Goal: Find specific fact: Find contact information

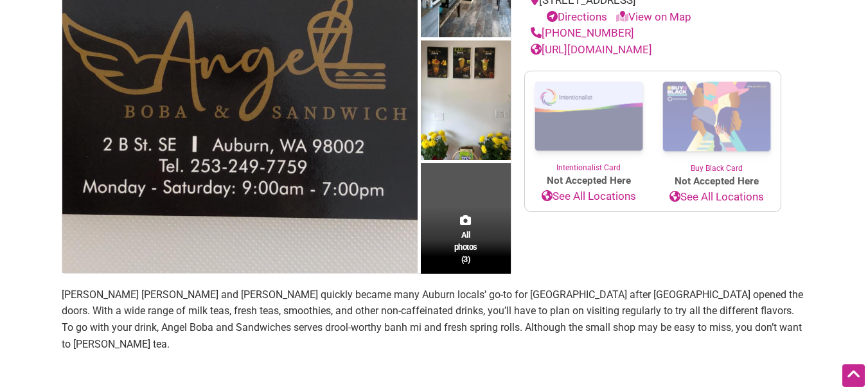
scroll to position [385, 0]
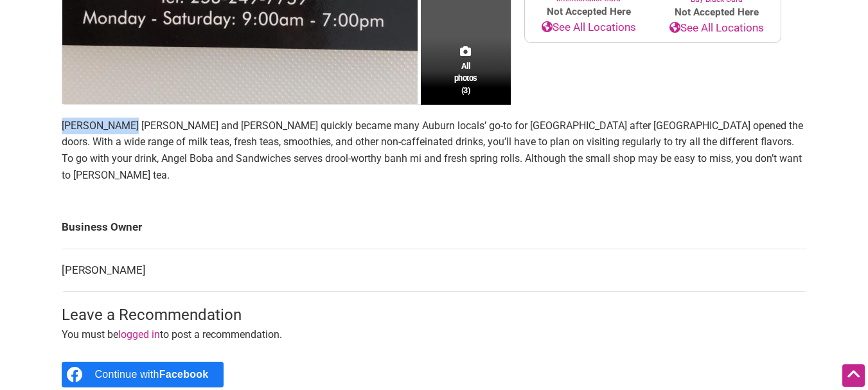
drag, startPoint x: 62, startPoint y: 122, endPoint x: 133, endPoint y: 127, distance: 70.8
click at [133, 127] on p "[PERSON_NAME] [PERSON_NAME] and [PERSON_NAME] quickly became many Auburn locals…" at bounding box center [434, 151] width 745 height 66
copy p "[PERSON_NAME]"
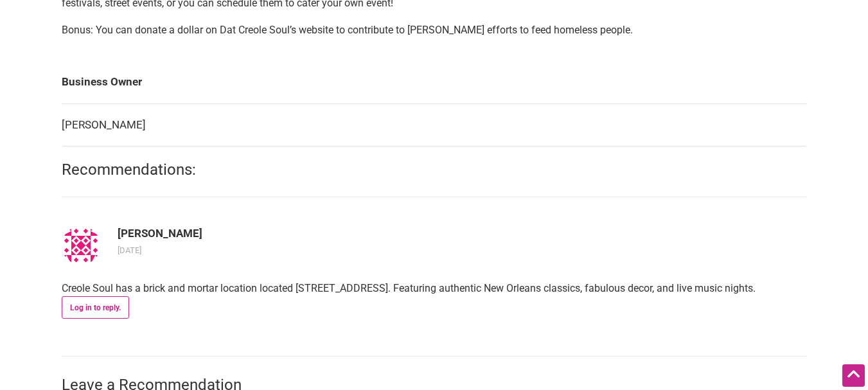
scroll to position [514, 0]
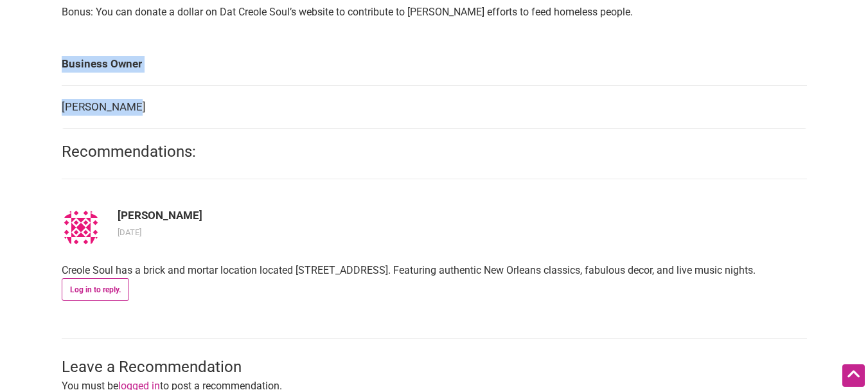
drag, startPoint x: 59, startPoint y: 125, endPoint x: 162, endPoint y: 125, distance: 102.8
click at [162, 125] on div "All photos (3) Black-Owned Minority-Owned Categories: Food Trucks Restaurants N…" at bounding box center [434, 55] width 771 height 871
click at [66, 125] on td "Hampton Isom" at bounding box center [434, 106] width 745 height 43
drag, startPoint x: 58, startPoint y: 127, endPoint x: 147, endPoint y: 136, distance: 89.2
click at [147, 136] on div "All photos (3) Black-Owned Minority-Owned Categories: Food Trucks Restaurants N…" at bounding box center [434, 55] width 771 height 871
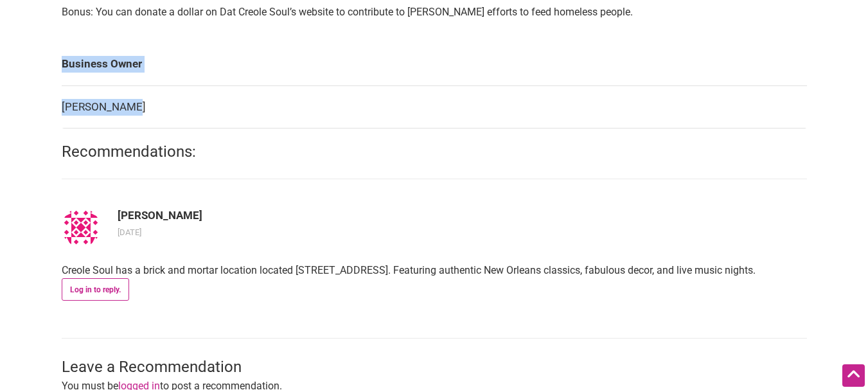
drag, startPoint x: 145, startPoint y: 136, endPoint x: 142, endPoint y: 129, distance: 7.8
click at [145, 128] on td "Hampton Isom" at bounding box center [434, 106] width 745 height 43
click at [141, 128] on td "Hampton Isom" at bounding box center [434, 106] width 745 height 43
click at [136, 124] on td "Hampton Isom" at bounding box center [434, 106] width 745 height 43
click at [134, 123] on td "Hampton Isom" at bounding box center [434, 106] width 745 height 43
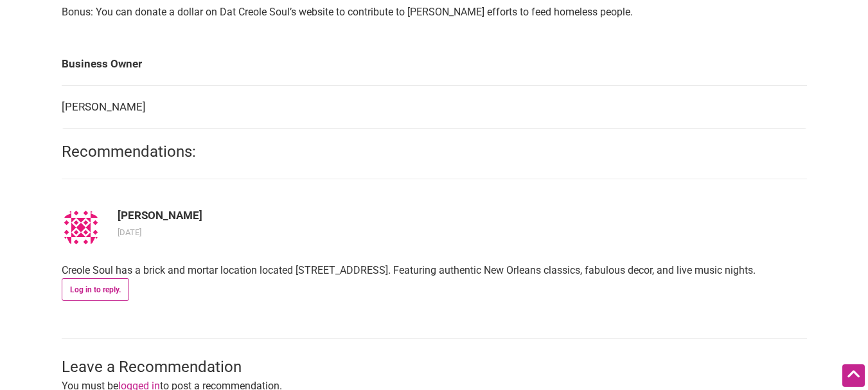
click at [169, 128] on td "Hampton Isom" at bounding box center [434, 106] width 745 height 43
drag, startPoint x: 141, startPoint y: 130, endPoint x: 64, endPoint y: 127, distance: 77.8
click at [64, 127] on td "Hampton Isom" at bounding box center [434, 106] width 745 height 43
copy td "Hampton Isom"
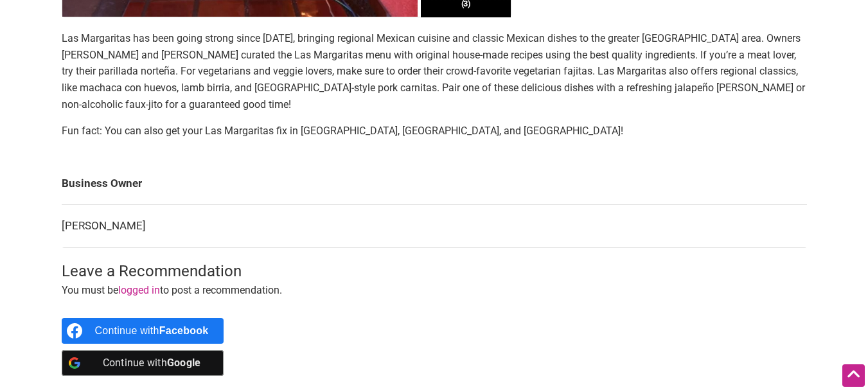
scroll to position [642, 0]
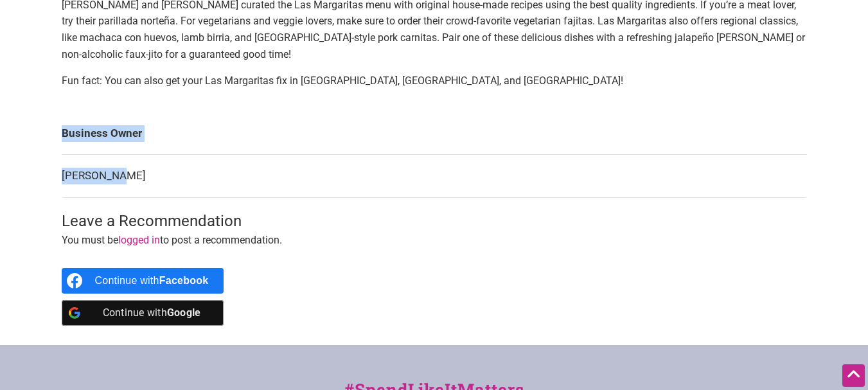
drag, startPoint x: 59, startPoint y: 172, endPoint x: 118, endPoint y: 174, distance: 58.5
click at [125, 178] on td "Zulema Garza" at bounding box center [434, 176] width 745 height 43
drag, startPoint x: 128, startPoint y: 176, endPoint x: 62, endPoint y: 184, distance: 66.0
click at [62, 184] on td "Zulema Garza" at bounding box center [434, 176] width 745 height 43
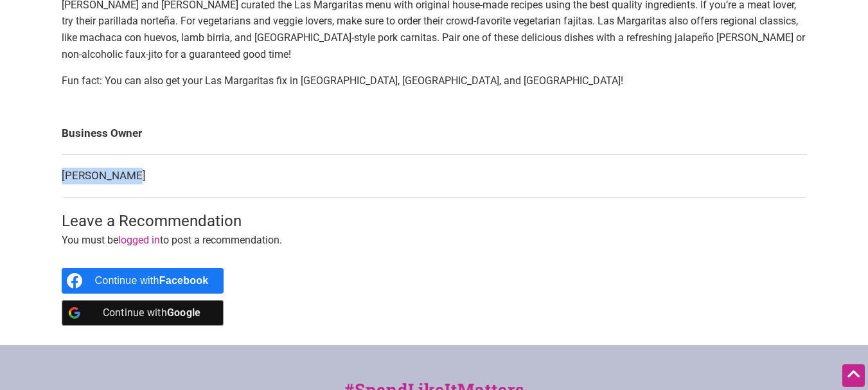
copy td "Zulema Garza"
